Goal: Task Accomplishment & Management: Complete application form

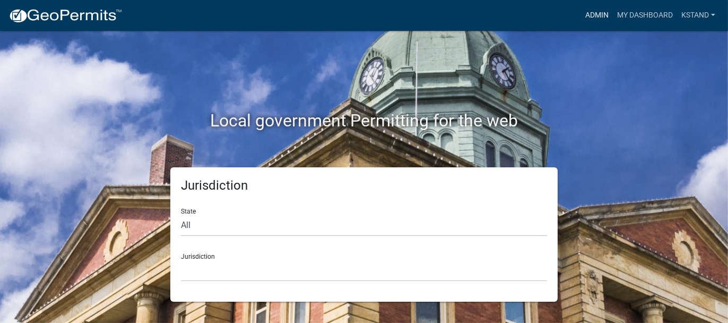
click at [590, 19] on link "Admin" at bounding box center [597, 15] width 32 height 20
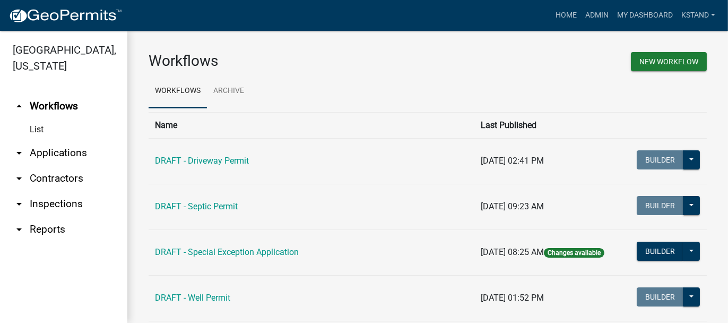
click at [59, 153] on link "arrow_drop_down Applications" at bounding box center [63, 152] width 127 height 25
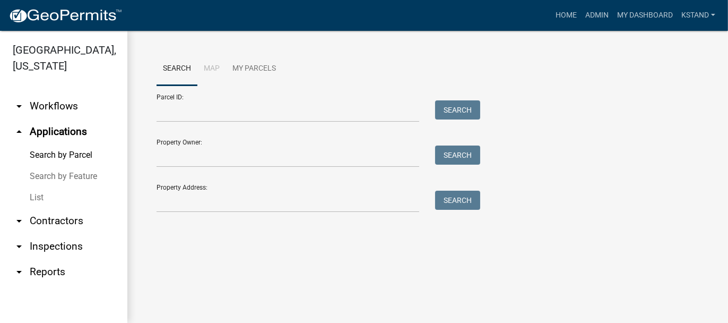
click at [39, 198] on link "List" at bounding box center [63, 197] width 127 height 21
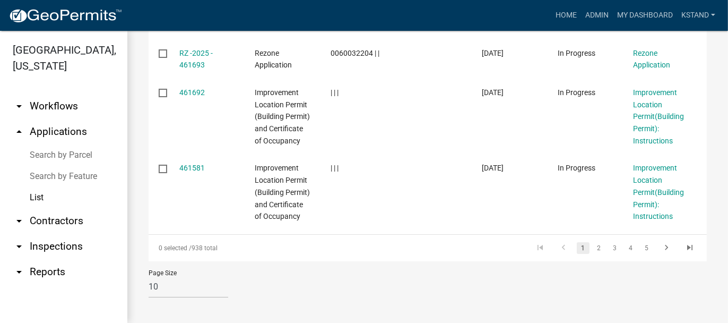
scroll to position [835, 0]
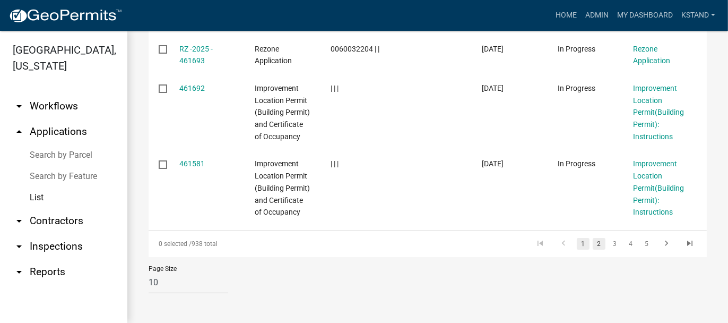
click at [593, 245] on link "2" at bounding box center [599, 244] width 13 height 12
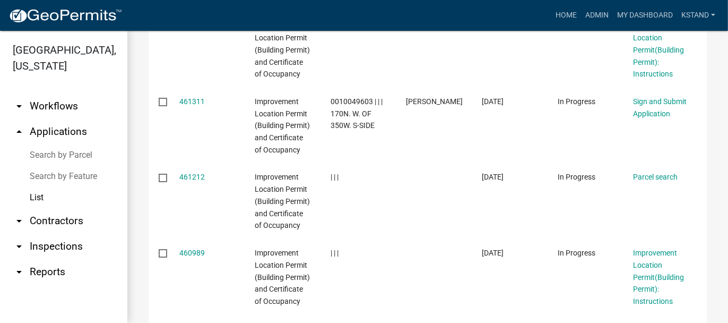
scroll to position [368, 0]
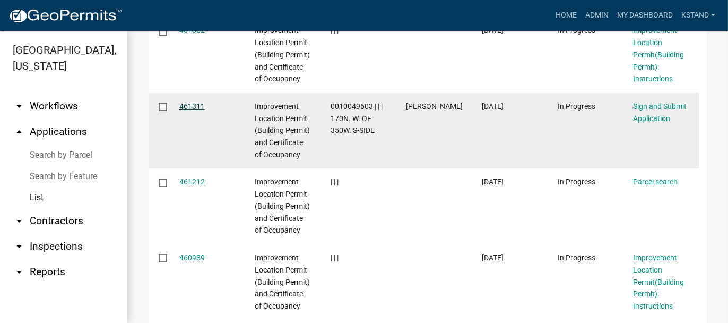
click at [194, 110] on link "461311" at bounding box center [191, 106] width 25 height 8
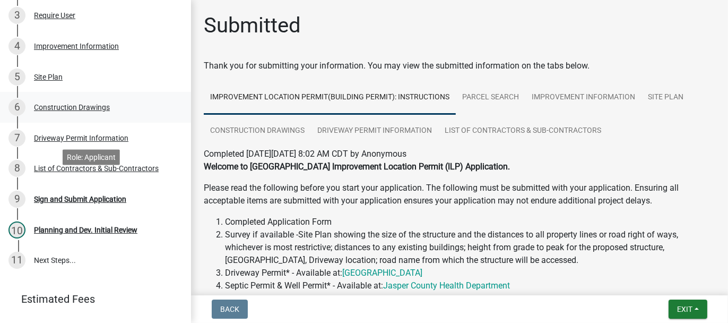
scroll to position [265, 0]
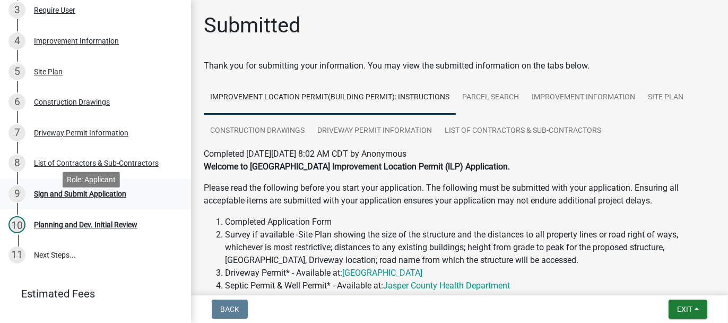
click at [48, 197] on div "Sign and Submit Application" at bounding box center [80, 193] width 92 height 7
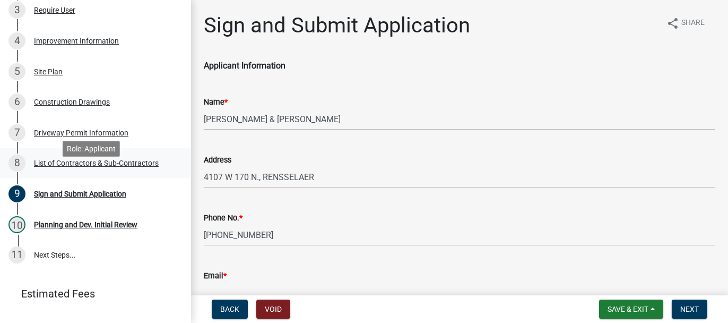
click at [123, 171] on div "8 List of Contractors & Sub-Contractors" at bounding box center [91, 162] width 166 height 17
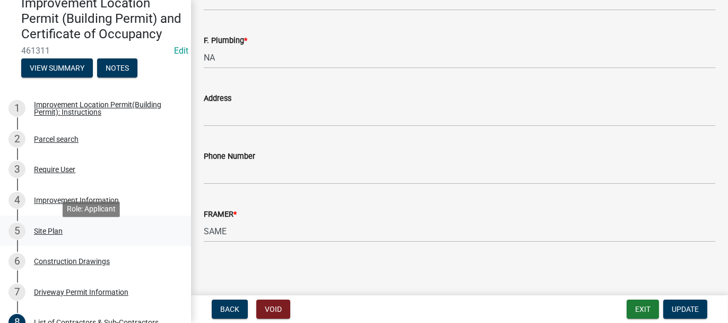
scroll to position [212, 0]
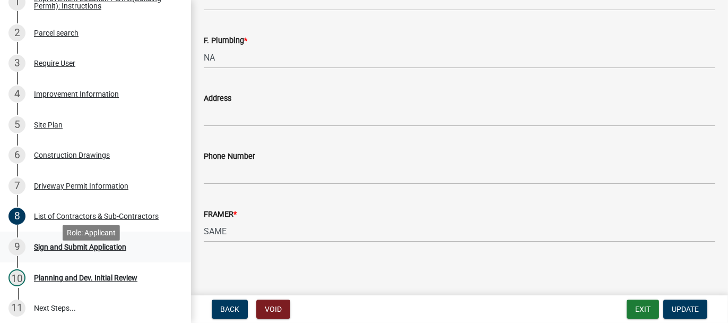
click at [50, 250] on div "Sign and Submit Application" at bounding box center [80, 246] width 92 height 7
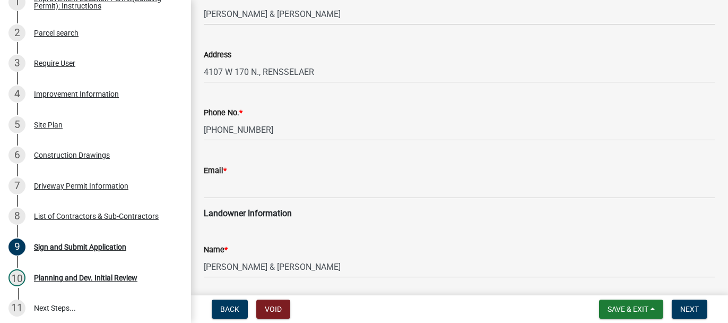
scroll to position [106, 0]
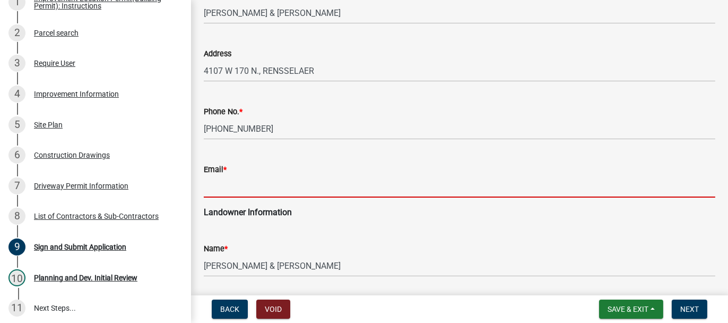
click at [221, 187] on input "Email *" at bounding box center [459, 187] width 511 height 22
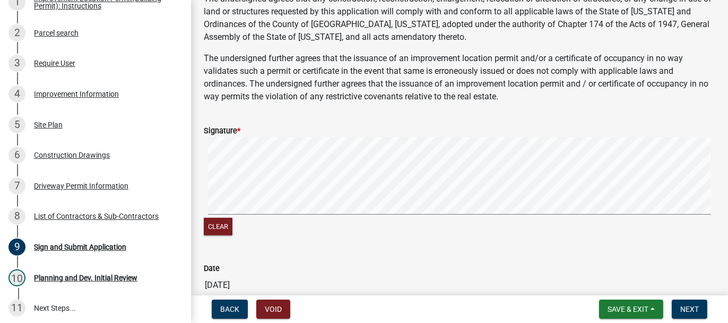
scroll to position [530, 0]
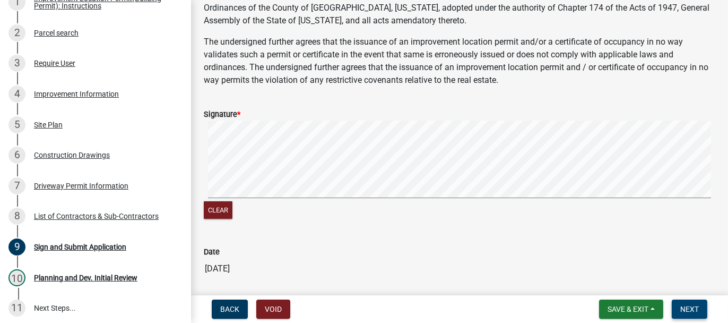
type input "ianwilmington670@gmail.com"
click at [692, 308] on span "Next" at bounding box center [689, 308] width 19 height 8
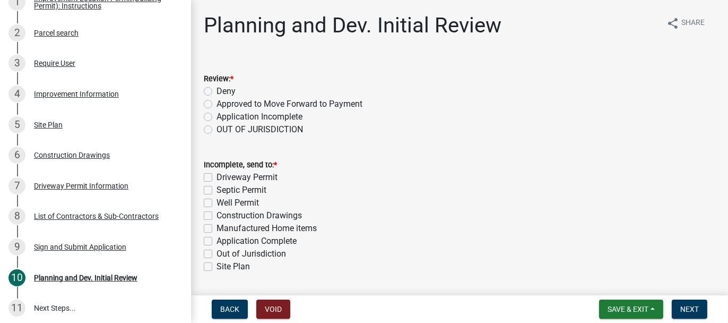
click at [216, 115] on label "Application Incomplete" at bounding box center [259, 116] width 86 height 13
click at [216, 115] on input "Application Incomplete" at bounding box center [219, 113] width 7 height 7
radio input "true"
click at [216, 239] on label "Application Complete" at bounding box center [256, 240] width 80 height 13
click at [216, 239] on input "Application Complete" at bounding box center [219, 237] width 7 height 7
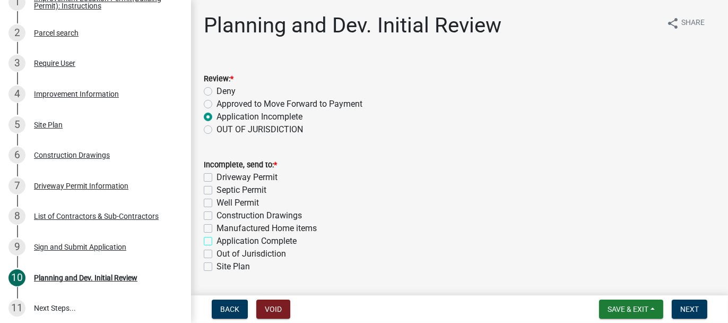
checkbox input "true"
checkbox input "false"
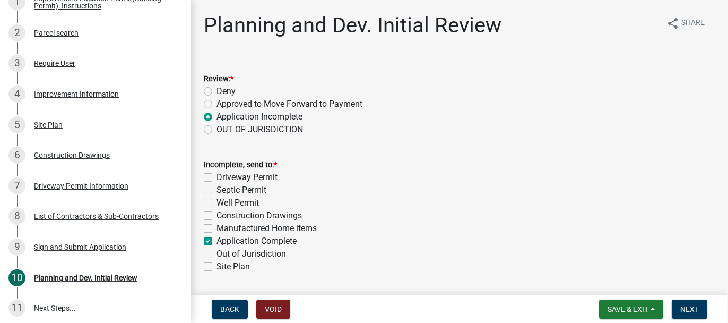
checkbox input "false"
checkbox input "true"
checkbox input "false"
click at [216, 117] on label "Application Incomplete" at bounding box center [259, 116] width 86 height 13
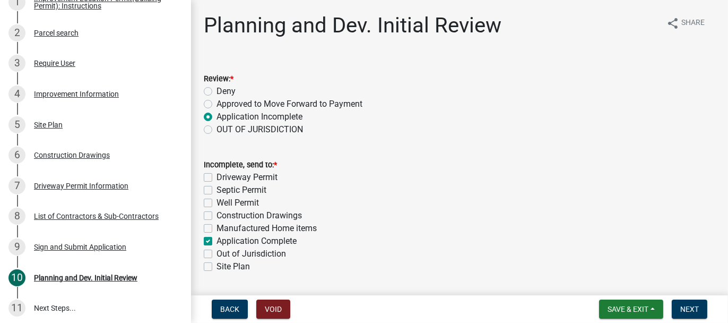
click at [216, 117] on input "Application Incomplete" at bounding box center [219, 113] width 7 height 7
click at [216, 239] on label "Application Complete" at bounding box center [256, 240] width 80 height 13
click at [216, 239] on input "Application Complete" at bounding box center [219, 237] width 7 height 7
checkbox input "false"
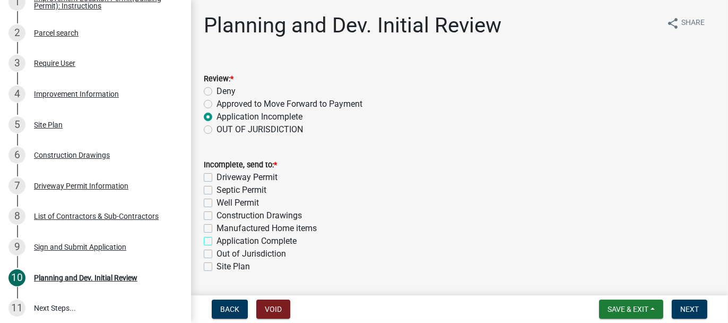
checkbox input "false"
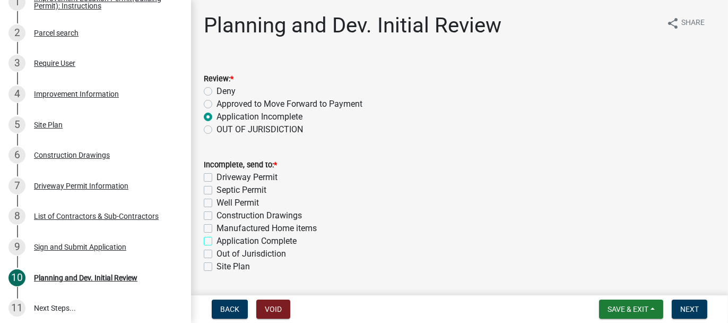
checkbox input "false"
click at [216, 116] on label "Application Incomplete" at bounding box center [259, 116] width 86 height 13
click at [216, 116] on input "Application Incomplete" at bounding box center [219, 113] width 7 height 7
click at [216, 242] on label "Application Complete" at bounding box center [256, 240] width 80 height 13
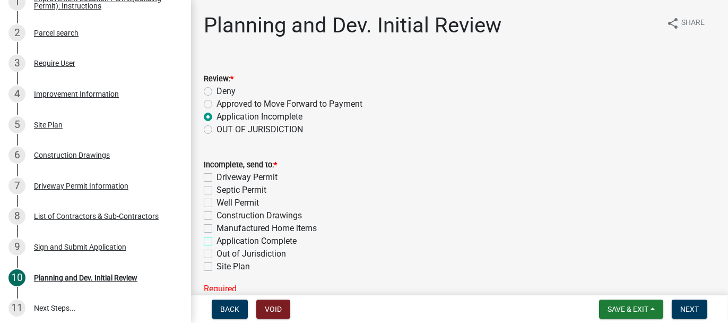
click at [216, 241] on input "Application Complete" at bounding box center [219, 237] width 7 height 7
checkbox input "true"
checkbox input "false"
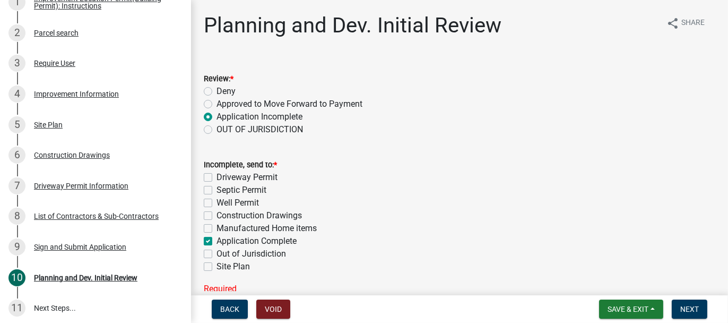
checkbox input "false"
checkbox input "true"
checkbox input "false"
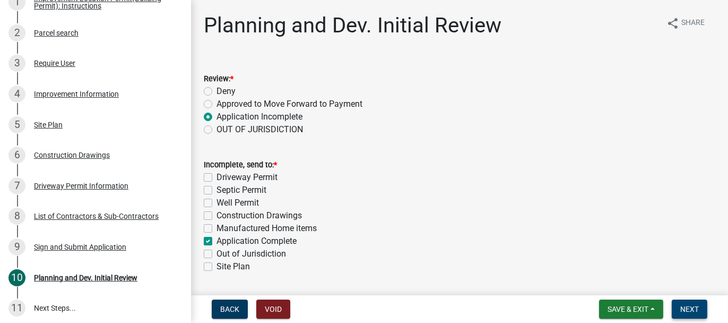
click at [687, 311] on span "Next" at bounding box center [689, 308] width 19 height 8
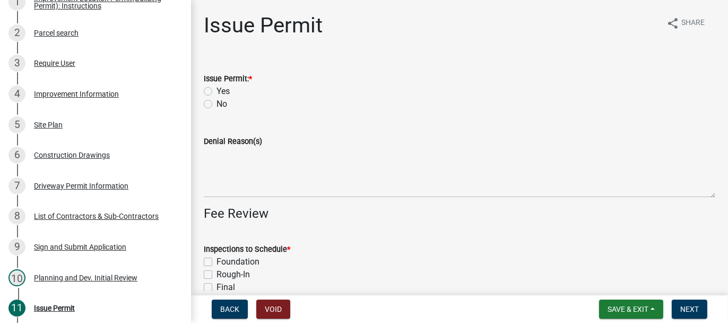
scroll to position [242, 0]
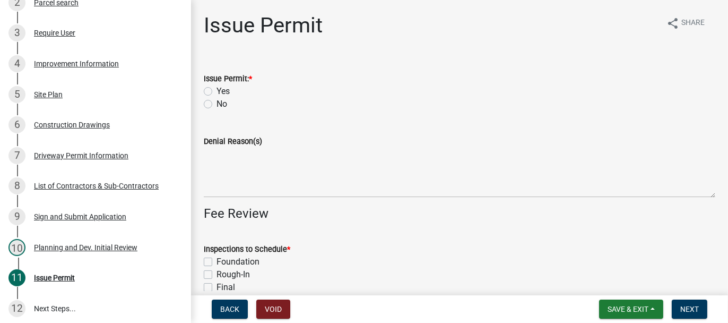
click at [216, 90] on label "Yes" at bounding box center [222, 91] width 13 height 13
click at [216, 90] on input "Yes" at bounding box center [219, 88] width 7 height 7
radio input "true"
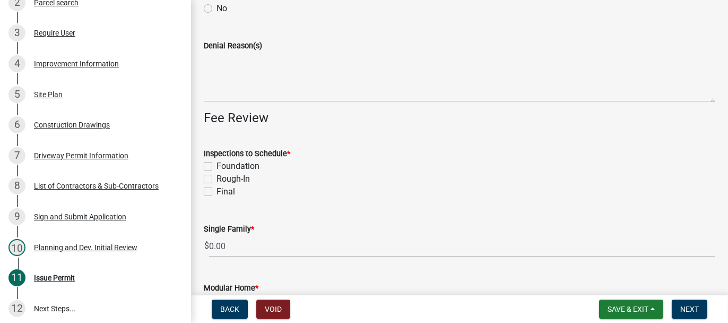
scroll to position [106, 0]
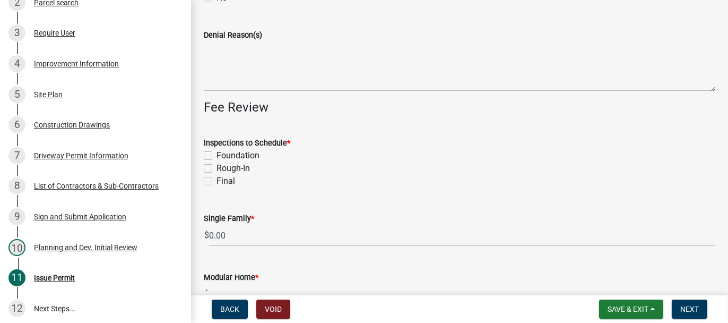
click at [216, 168] on label "Rough-In" at bounding box center [232, 168] width 33 height 13
click at [216, 168] on input "Rough-In" at bounding box center [219, 165] width 7 height 7
checkbox input "true"
checkbox input "false"
checkbox input "true"
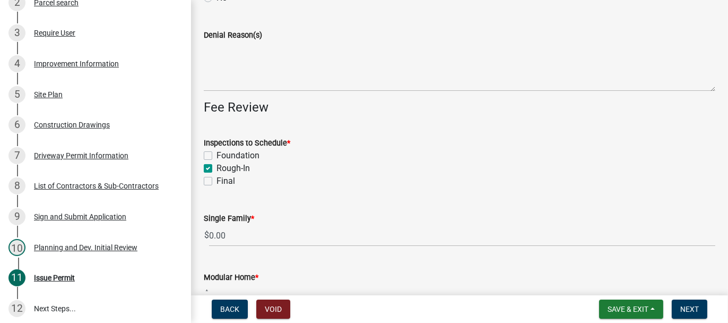
click at [207, 185] on div "Final" at bounding box center [459, 181] width 511 height 13
click at [216, 183] on label "Final" at bounding box center [225, 181] width 19 height 13
click at [216, 181] on input "Final" at bounding box center [219, 178] width 7 height 7
checkbox input "true"
checkbox input "false"
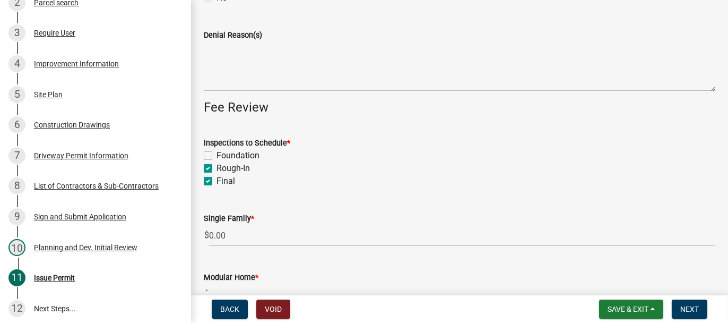
checkbox input "true"
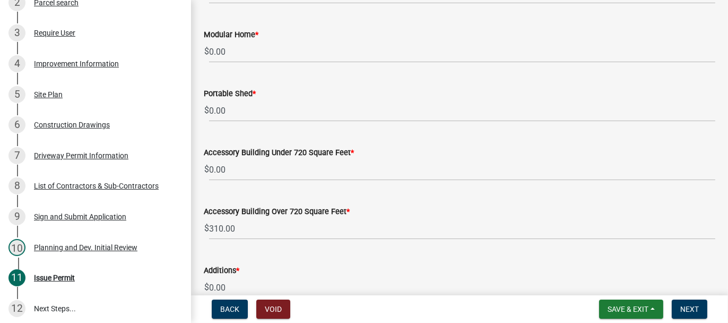
scroll to position [371, 0]
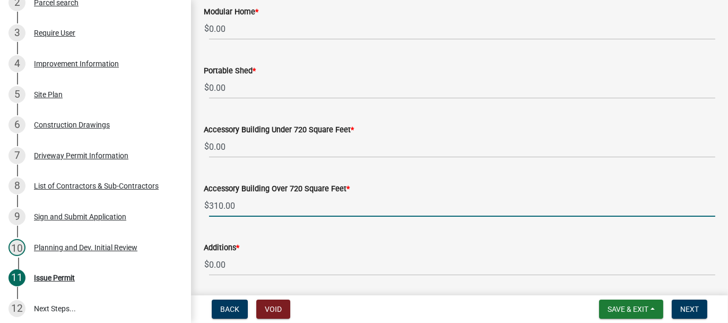
click at [210, 204] on input "310.00" at bounding box center [462, 206] width 506 height 22
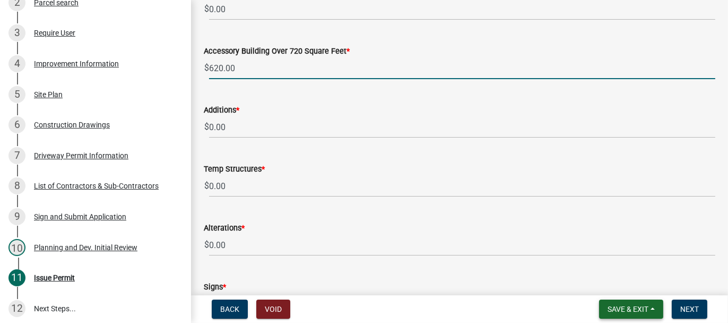
scroll to position [584, 0]
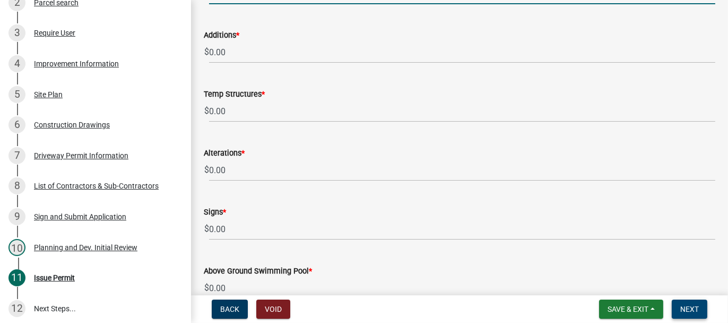
type input "620.00"
click at [701, 310] on button "Next" at bounding box center [690, 308] width 36 height 19
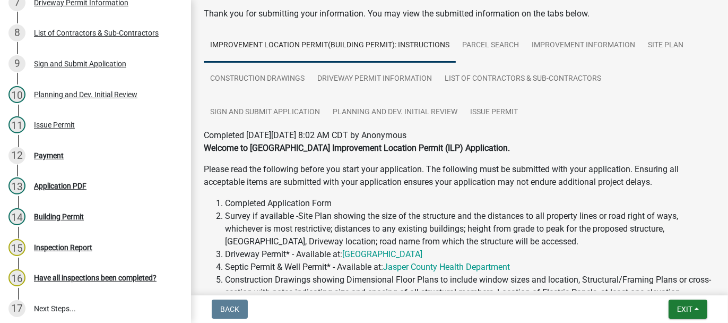
scroll to position [106, 0]
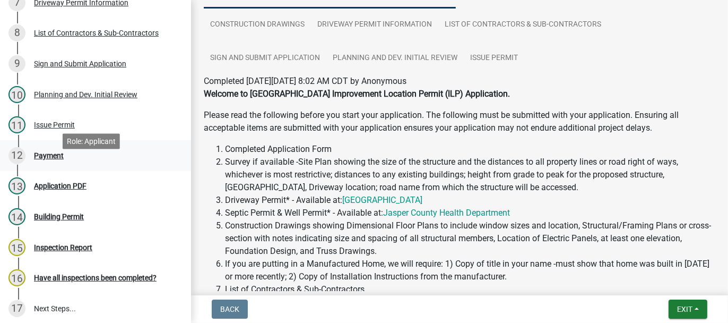
drag, startPoint x: 57, startPoint y: 167, endPoint x: 89, endPoint y: 167, distance: 31.8
click at [57, 159] on div "Payment" at bounding box center [49, 155] width 30 height 7
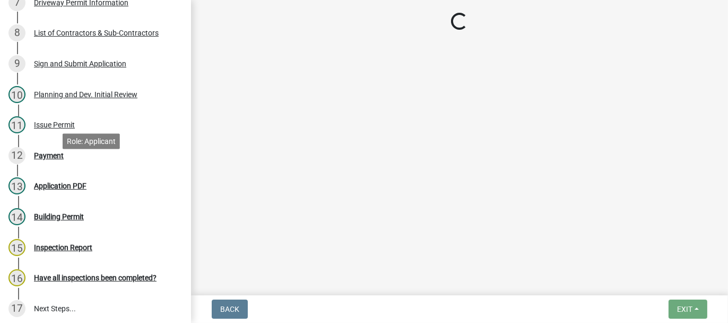
scroll to position [0, 0]
select select "3: 3"
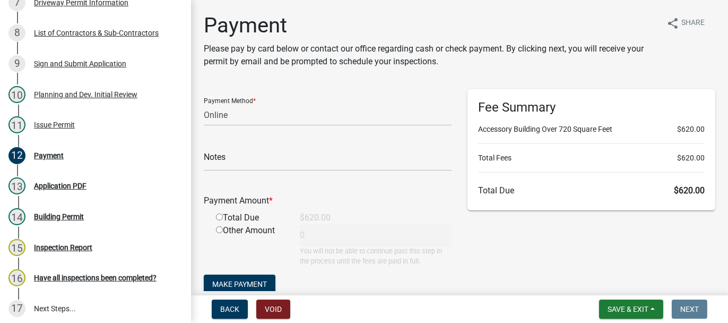
click at [216, 217] on input "radio" at bounding box center [219, 216] width 7 height 7
radio input "true"
type input "620"
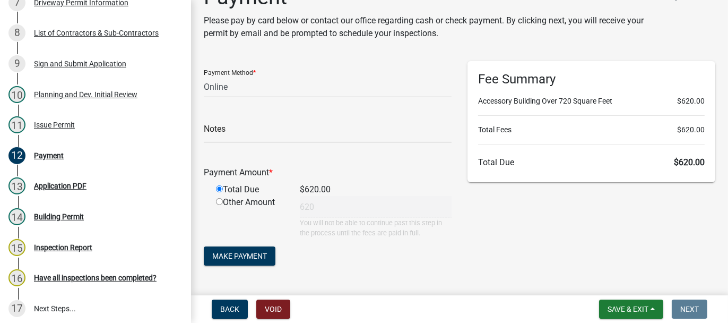
scroll to position [53, 0]
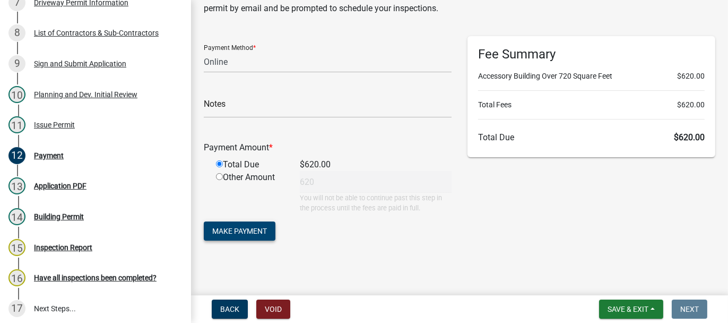
click at [218, 230] on span "Make Payment" at bounding box center [239, 231] width 55 height 8
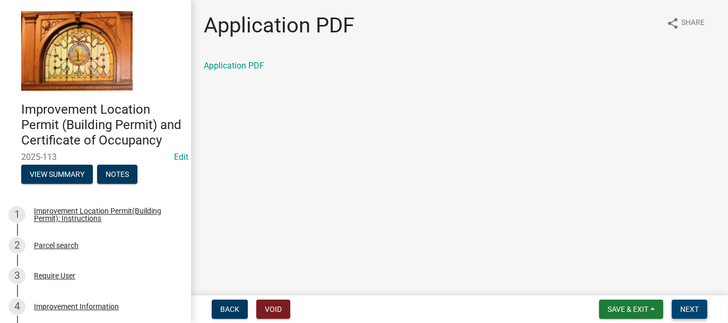
click at [682, 308] on span "Next" at bounding box center [689, 308] width 19 height 8
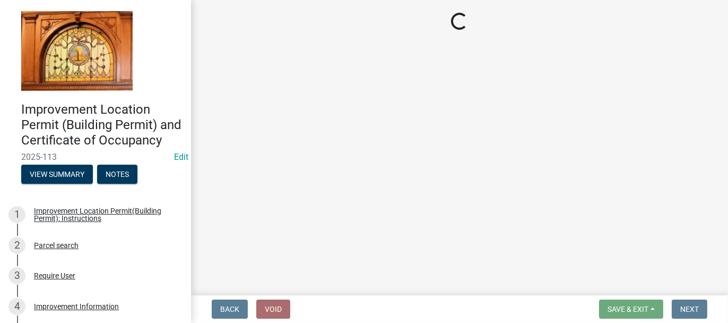
select select "62bb873c-c571-4454-ac8a-8c216551e2a3"
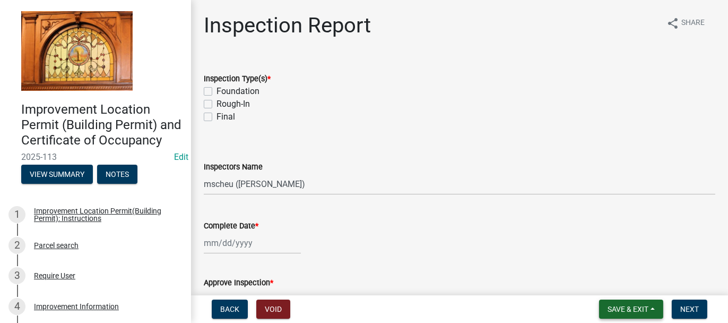
click at [612, 310] on span "Save & Exit" at bounding box center [627, 308] width 41 height 8
click at [605, 283] on button "Save & Exit" at bounding box center [620, 280] width 85 height 25
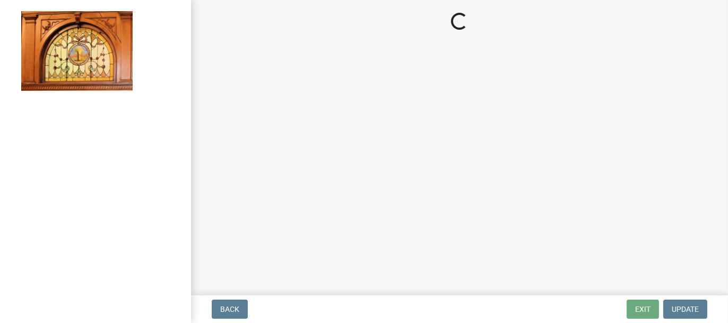
select select "62bb873c-c571-4454-ac8a-8c216551e2a3"
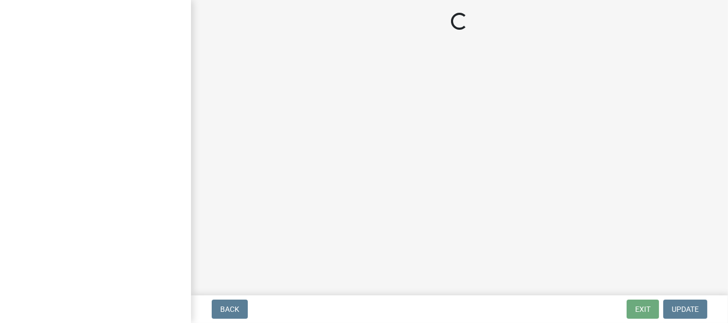
select select "62bb873c-c571-4454-ac8a-8c216551e2a3"
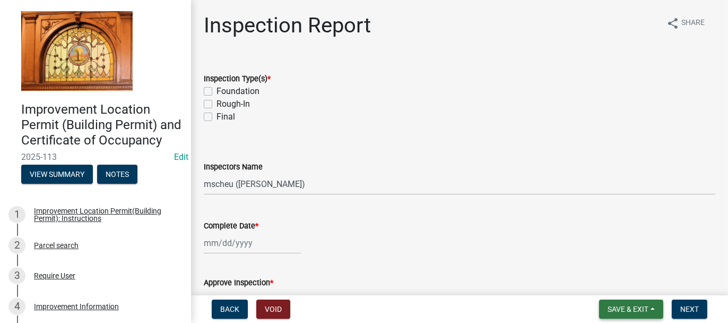
click at [615, 305] on span "Save & Exit" at bounding box center [627, 308] width 41 height 8
click at [606, 286] on button "Save & Exit" at bounding box center [620, 280] width 85 height 25
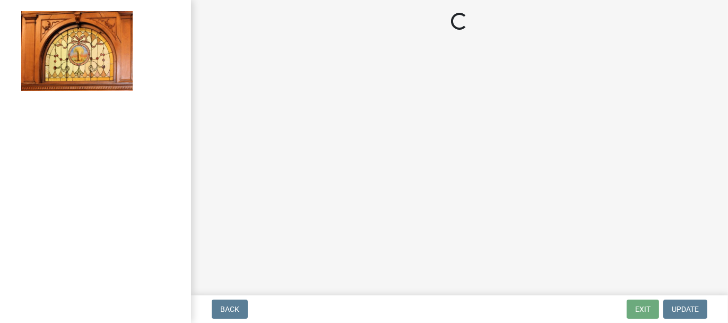
select select "62bb873c-c571-4454-ac8a-8c216551e2a3"
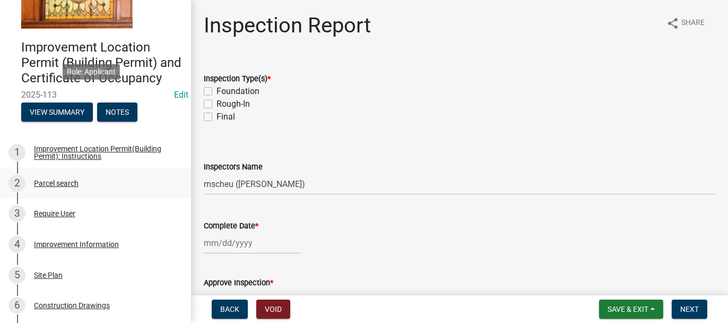
scroll to position [159, 0]
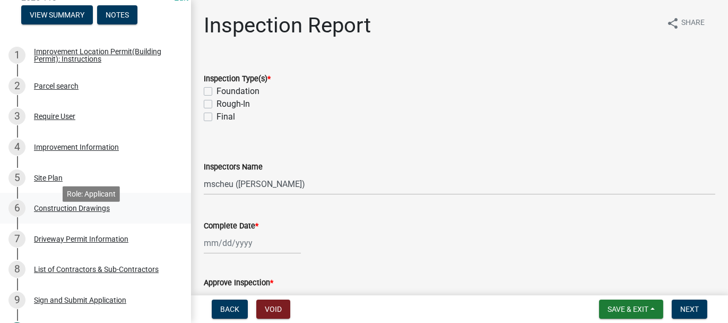
click at [49, 212] on div "Construction Drawings" at bounding box center [72, 207] width 76 height 7
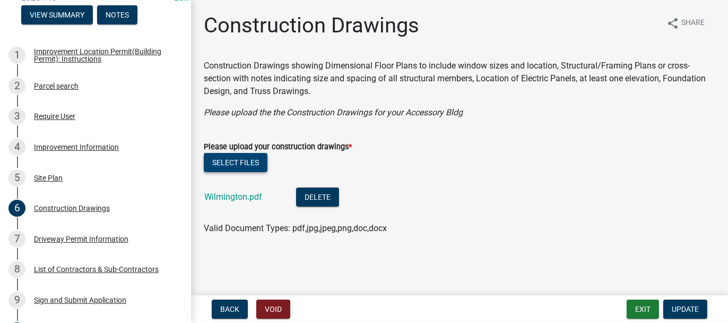
click at [250, 161] on button "Select files" at bounding box center [236, 162] width 64 height 19
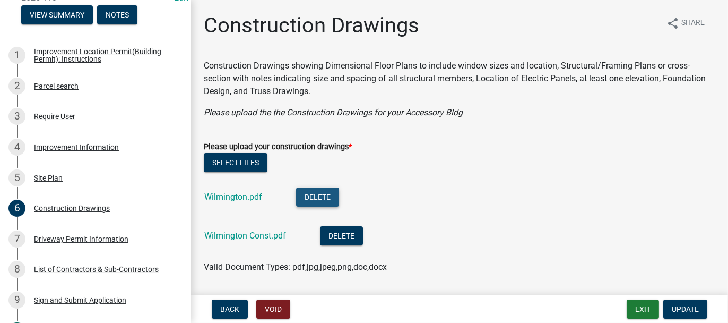
click at [305, 195] on button "Delete" at bounding box center [317, 196] width 43 height 19
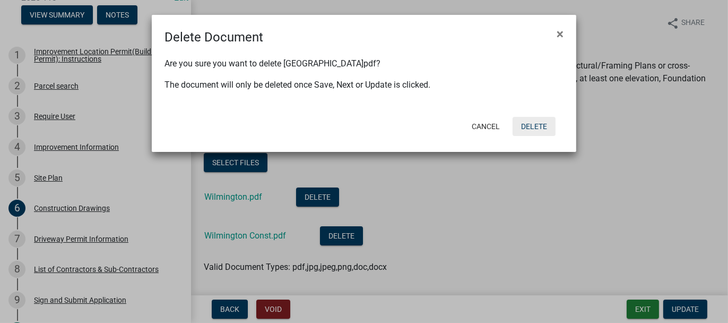
click at [532, 119] on button "Delete" at bounding box center [533, 126] width 43 height 19
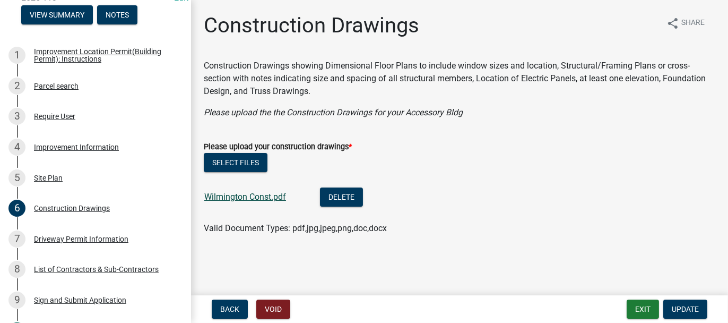
click at [241, 194] on link "Wilmington Const.pdf" at bounding box center [245, 196] width 82 height 10
drag, startPoint x: 690, startPoint y: 310, endPoint x: 643, endPoint y: 320, distance: 48.3
click at [690, 310] on span "Update" at bounding box center [685, 308] width 27 height 8
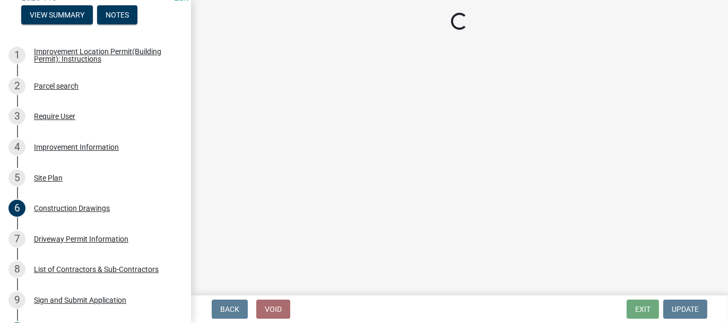
select select "62bb873c-c571-4454-ac8a-8c216551e2a3"
